Goal: Information Seeking & Learning: Check status

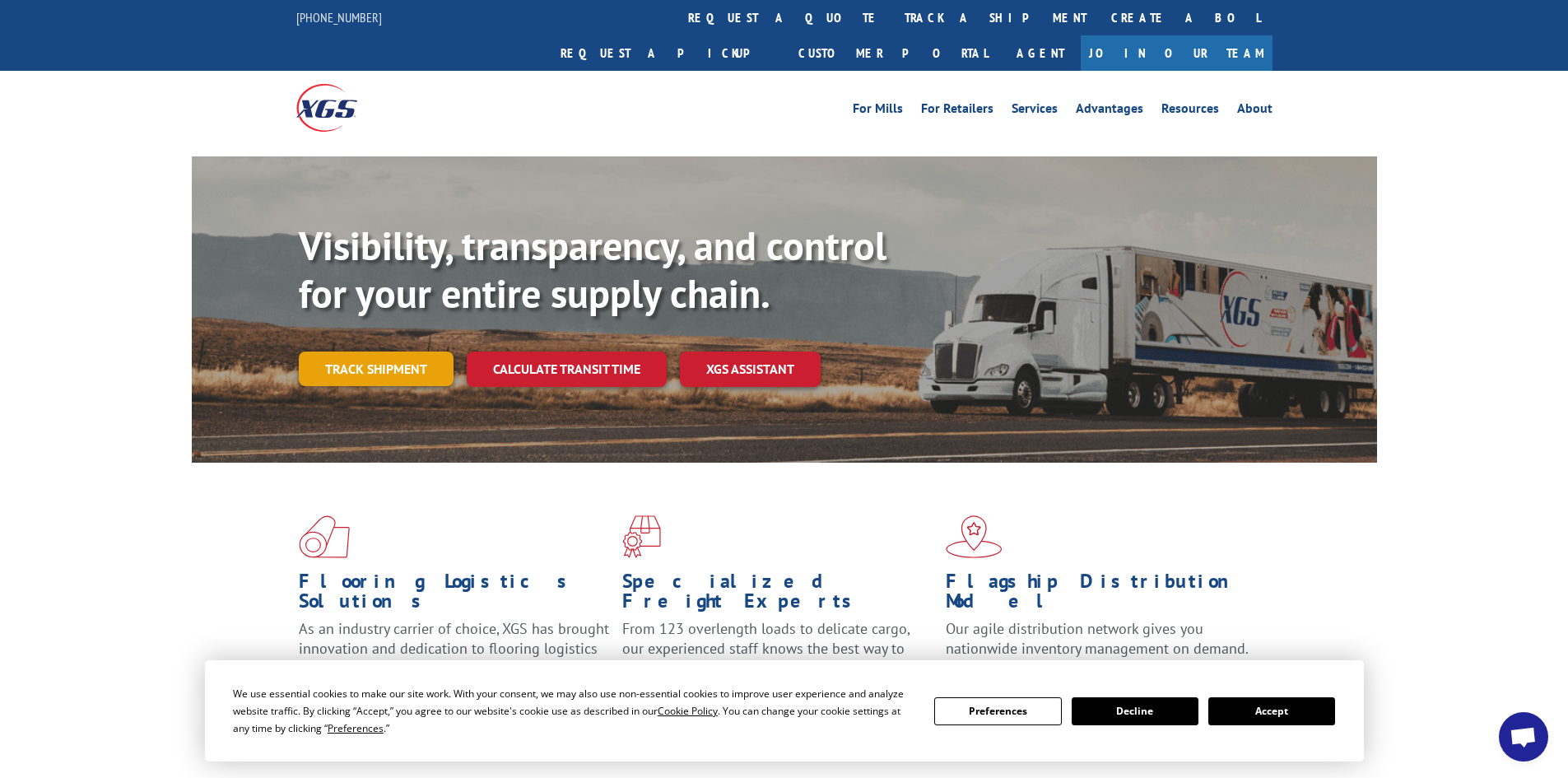
click at [380, 352] on link "Track shipment" at bounding box center [376, 369] width 155 height 35
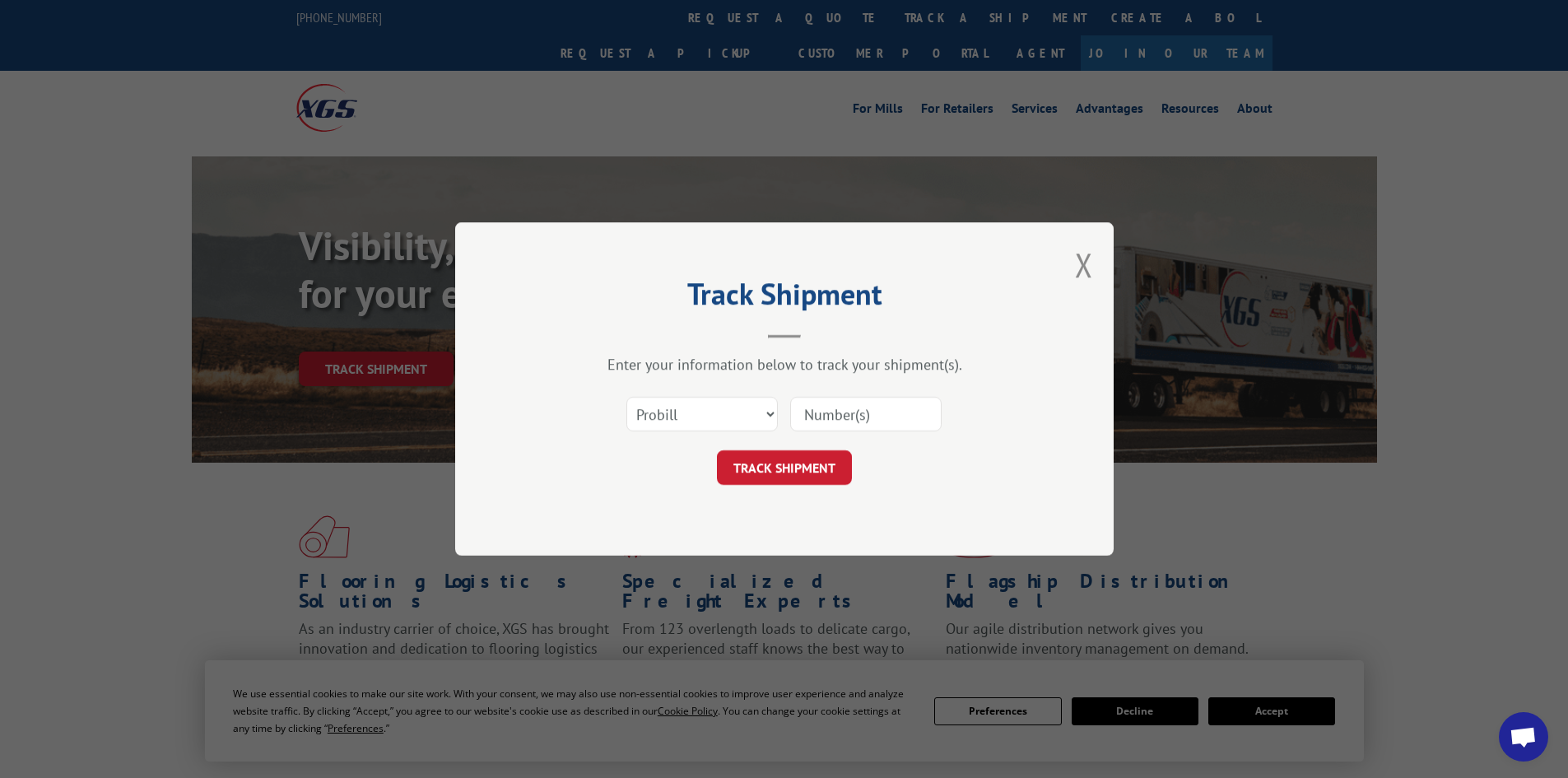
click at [846, 415] on input at bounding box center [865, 414] width 151 height 35
paste input "17521461"
type input "17521461"
click at [791, 482] on button "TRACK SHIPMENT" at bounding box center [784, 468] width 135 height 35
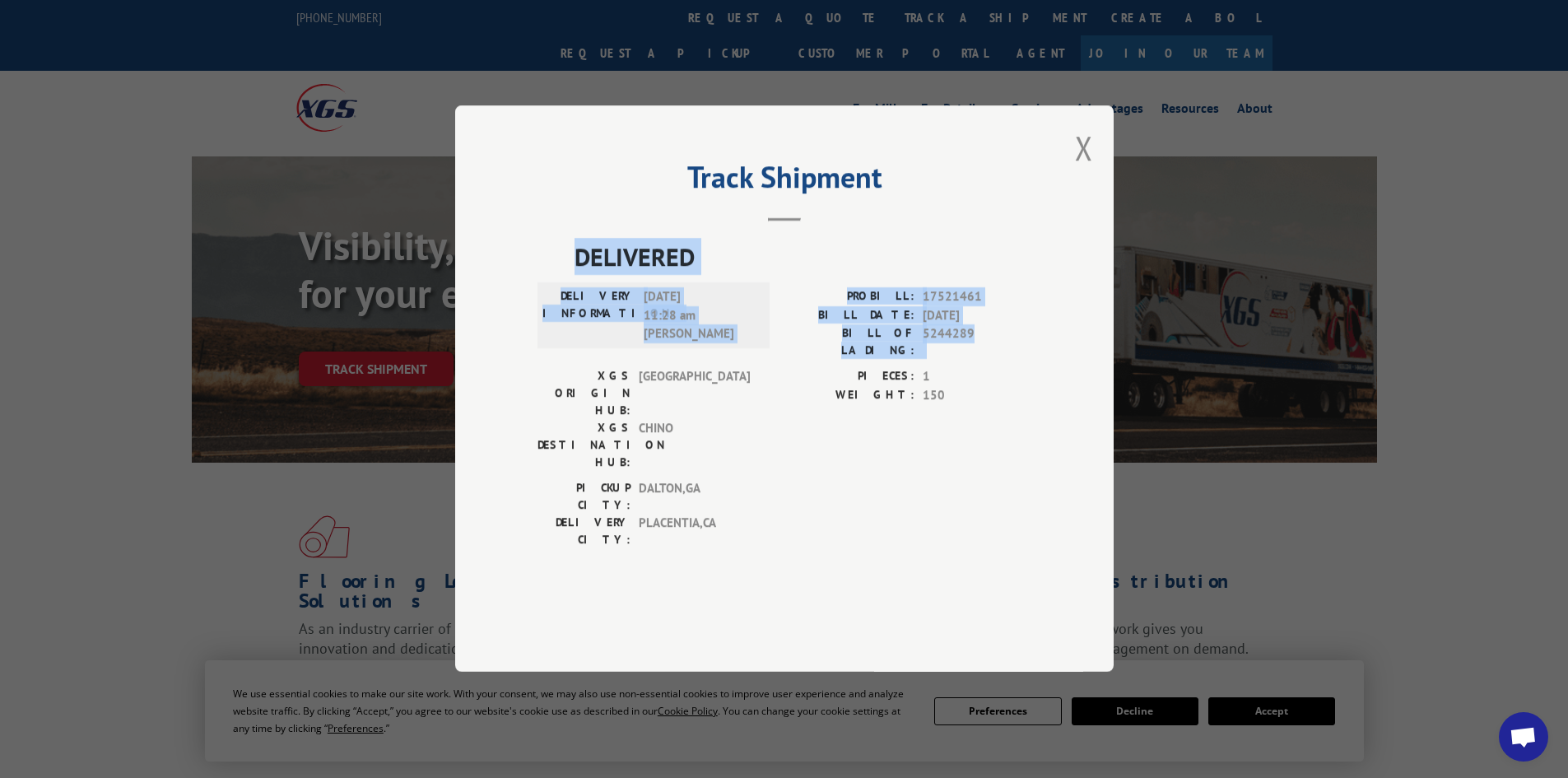
drag, startPoint x: 574, startPoint y: 300, endPoint x: 997, endPoint y: 396, distance: 433.8
click at [997, 396] on div "DELIVERED DELIVERY INFORMATION: [DATE] 11:28 am [PERSON_NAME] PROBILL: 17521461…" at bounding box center [785, 397] width 494 height 319
copy div "DELIVERED DELIVERY INFORMATION: [DATE] 11:28 am [PERSON_NAME] PROBILL: 17521461…"
click at [1081, 170] on button "Close modal" at bounding box center [1083, 147] width 18 height 44
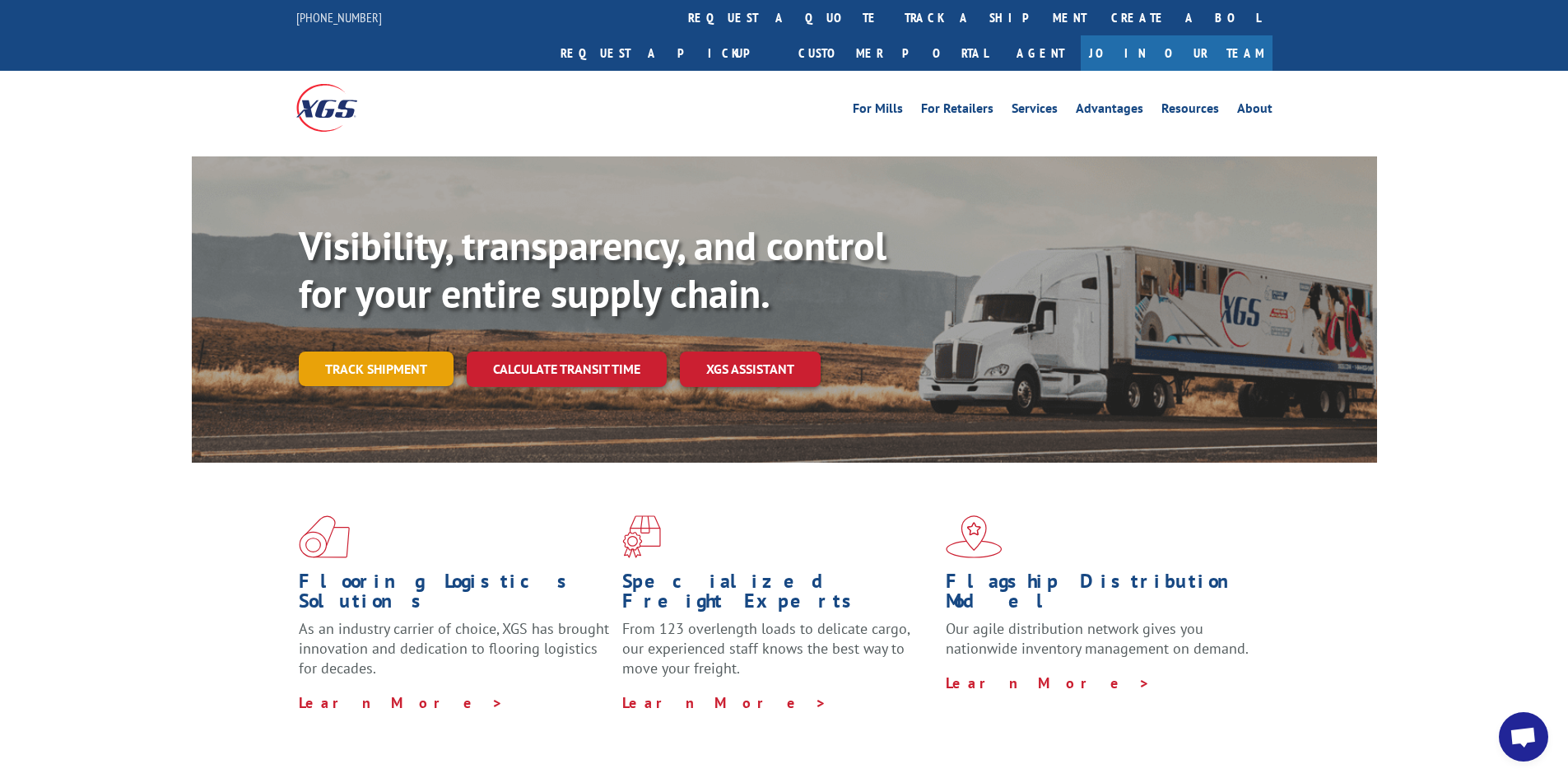
click at [404, 352] on link "Track shipment" at bounding box center [376, 369] width 155 height 35
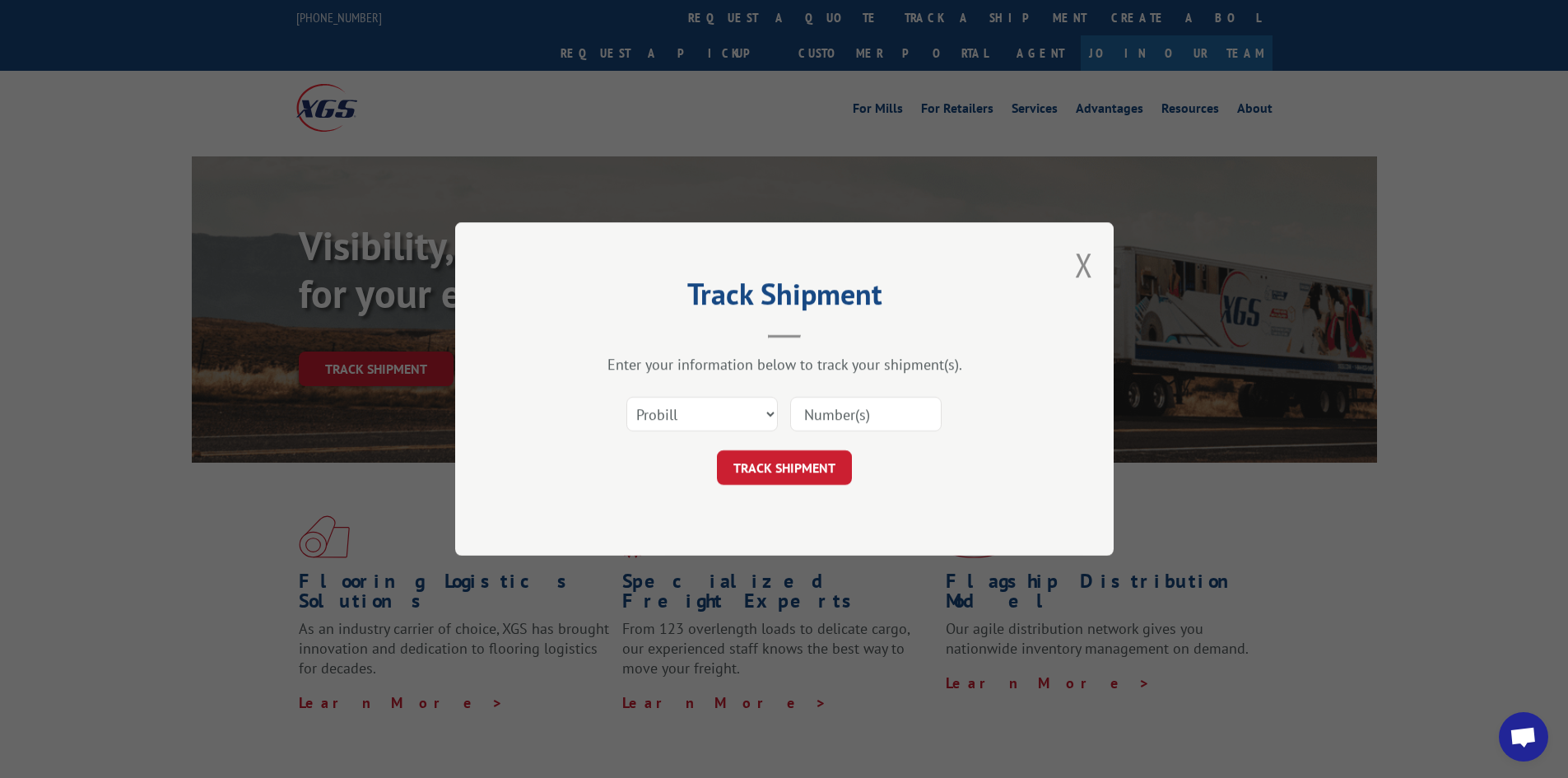
click at [825, 416] on input at bounding box center [865, 414] width 151 height 35
paste input "DELIVERED DELIVERY INFORMATION: [DATE] 11:28 am [PERSON_NAME] PROBILL: 17521461…"
drag, startPoint x: 941, startPoint y: 407, endPoint x: 924, endPoint y: 411, distance: 17.5
click at [924, 411] on input "DELIVERED DELIVERY INFORMATION: [DATE] 11:28 am [PERSON_NAME] PROBILL: 17521461…" at bounding box center [865, 414] width 151 height 35
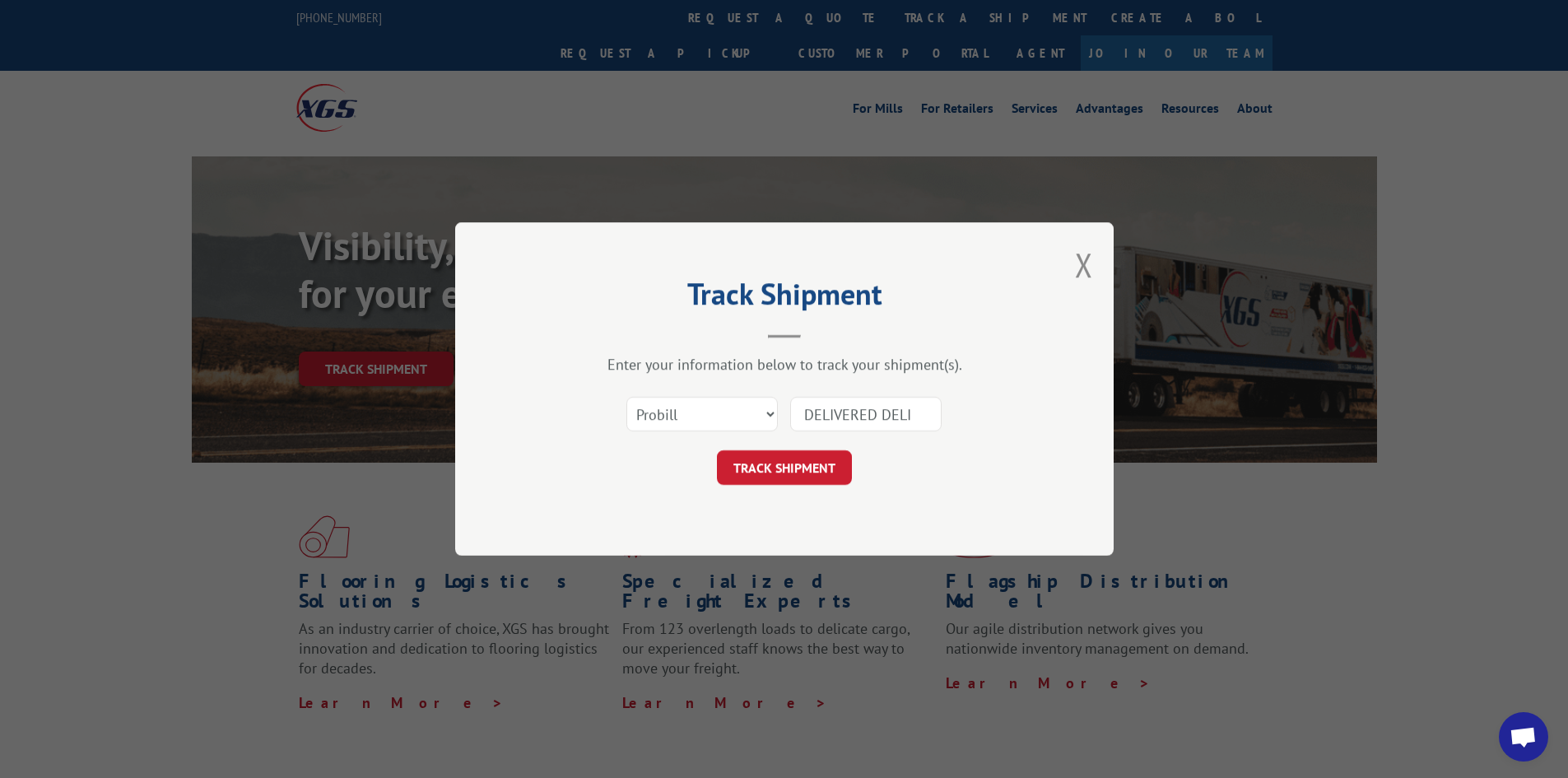
scroll to position [0, 0]
type input "D"
click at [803, 410] on input at bounding box center [865, 414] width 151 height 35
paste input "1752146"
type input "1752146"
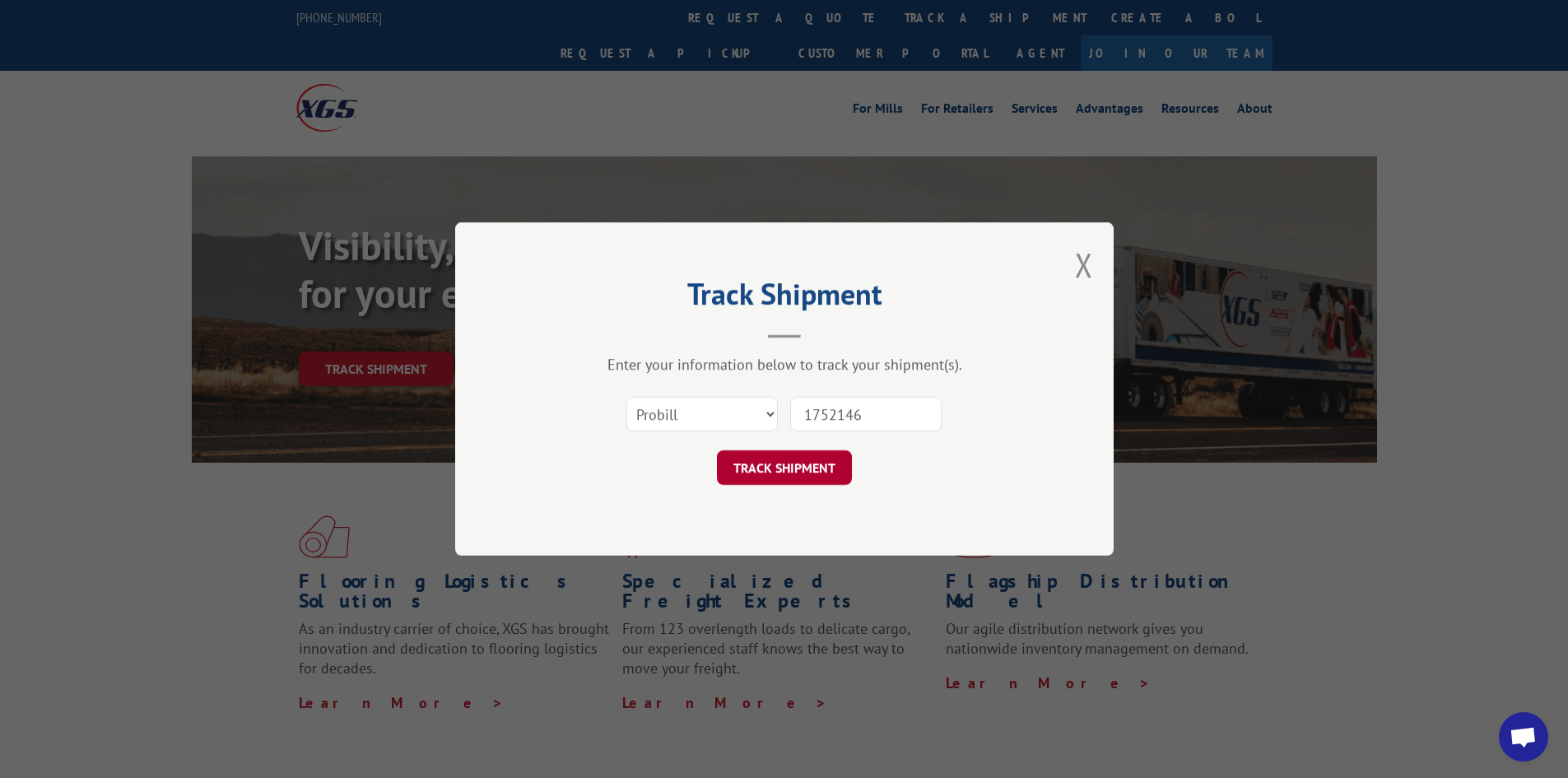
click at [797, 468] on button "TRACK SHIPMENT" at bounding box center [784, 468] width 135 height 35
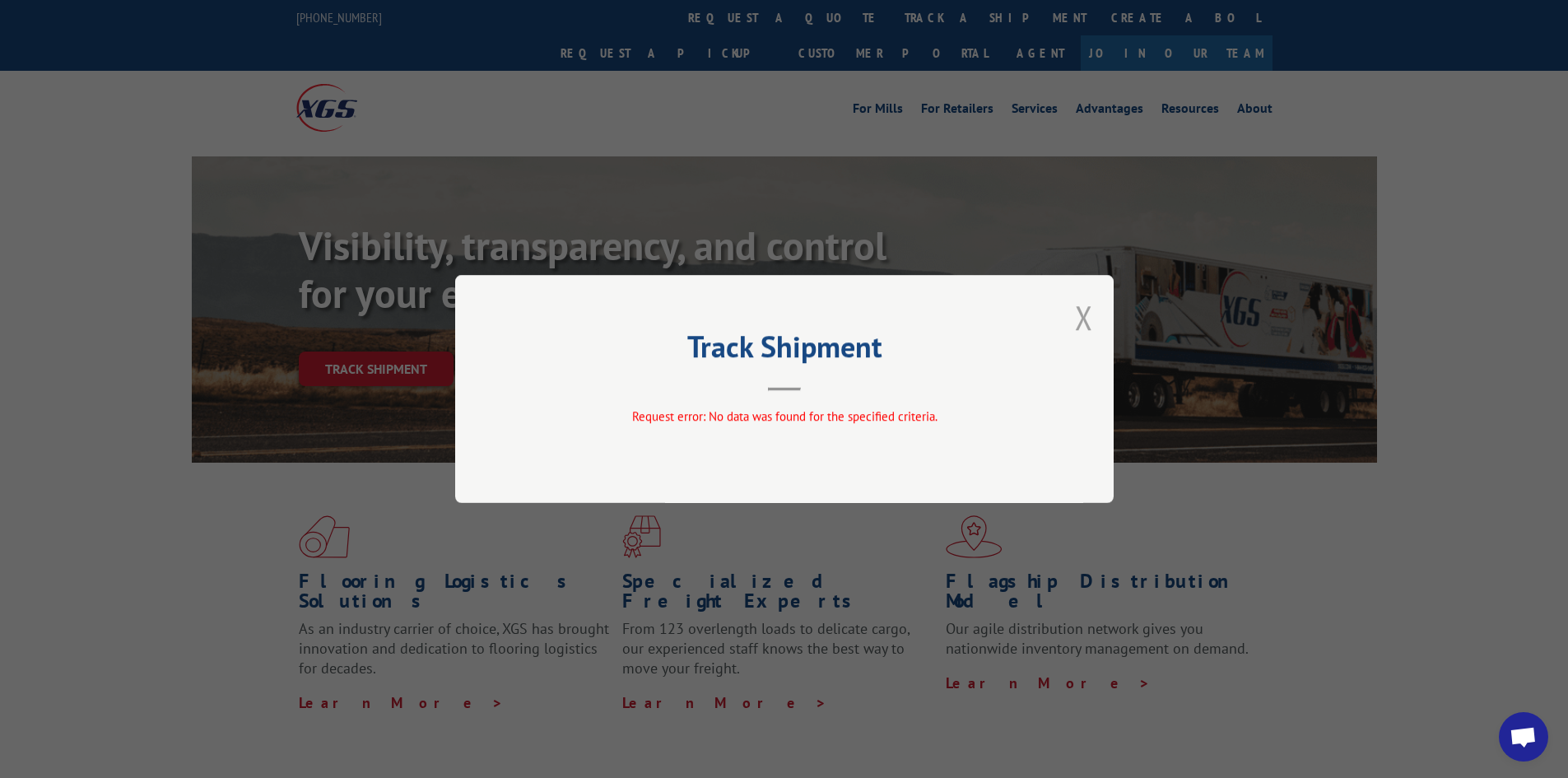
click at [1088, 318] on button "Close modal" at bounding box center [1083, 317] width 18 height 44
